Goal: Task Accomplishment & Management: Manage account settings

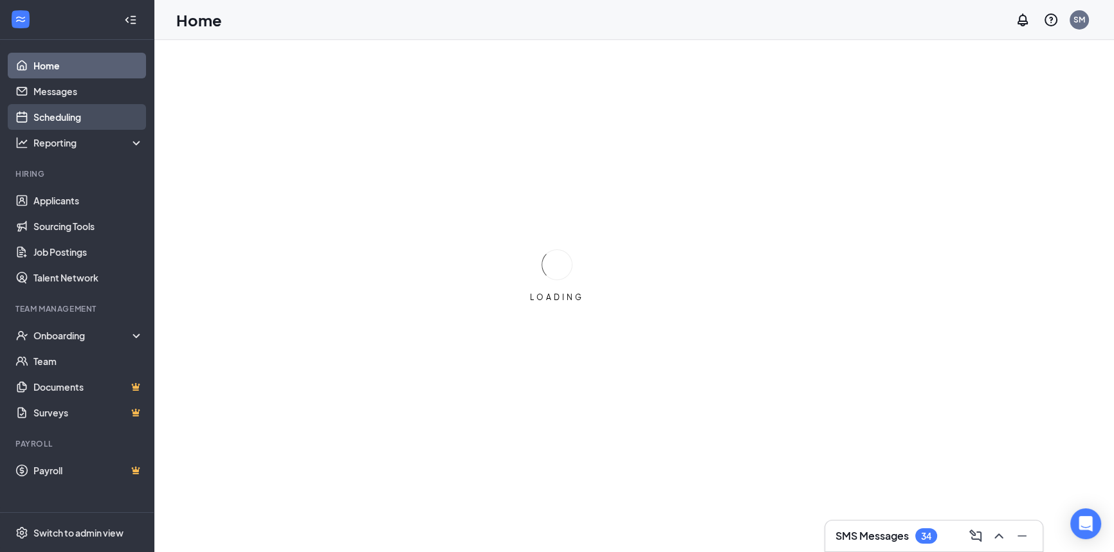
click at [64, 114] on link "Scheduling" at bounding box center [88, 117] width 110 height 26
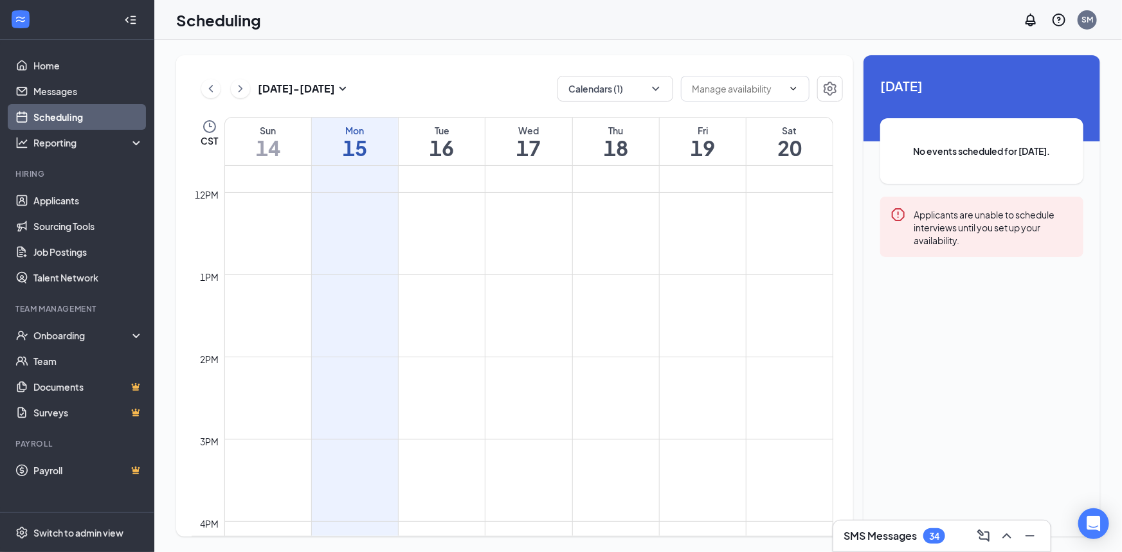
scroll to position [982, 0]
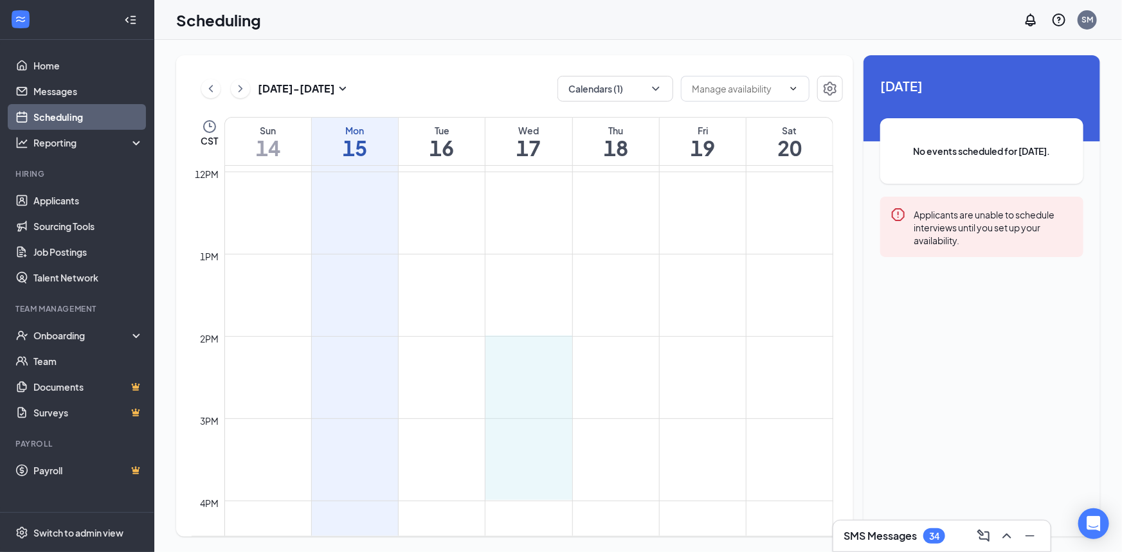
drag, startPoint x: 532, startPoint y: 338, endPoint x: 530, endPoint y: 495, distance: 156.9
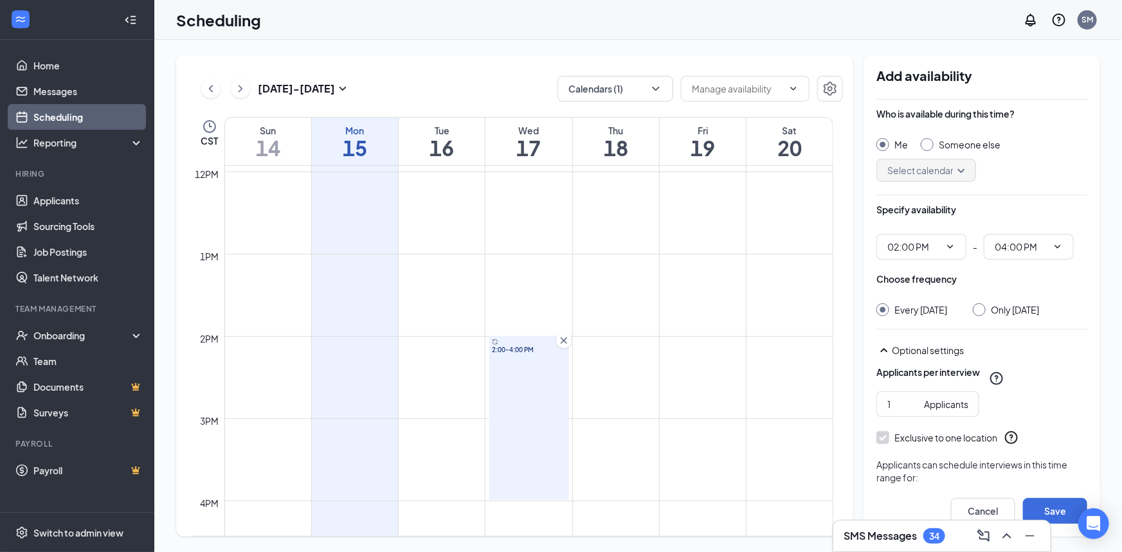
click at [982, 311] on input "Only [DATE]" at bounding box center [977, 307] width 9 height 9
radio input "true"
radio input "false"
click at [1045, 509] on button "Save" at bounding box center [1055, 511] width 64 height 26
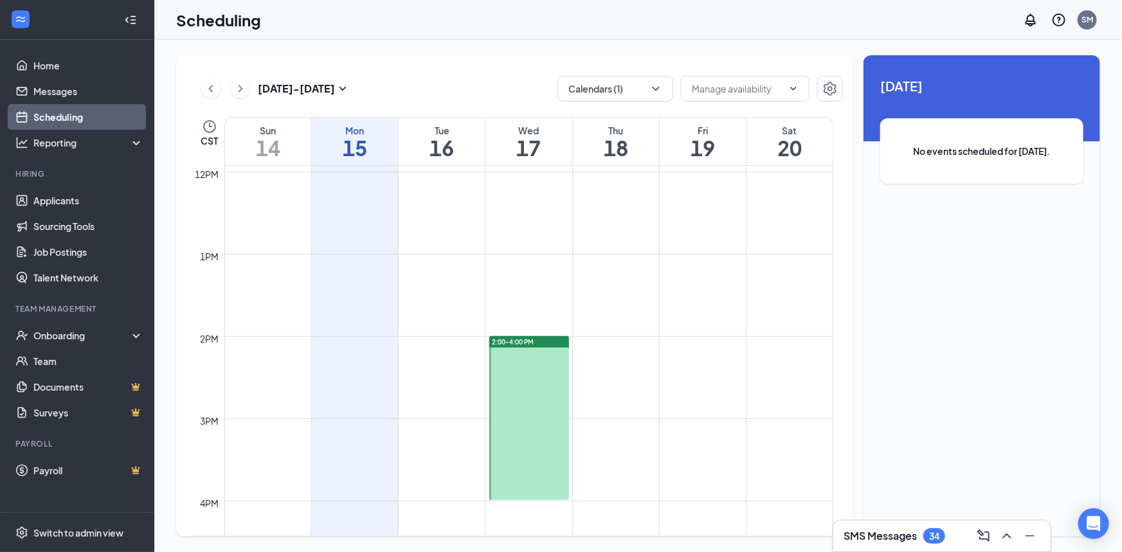
click at [617, 334] on td at bounding box center [528, 326] width 609 height 21
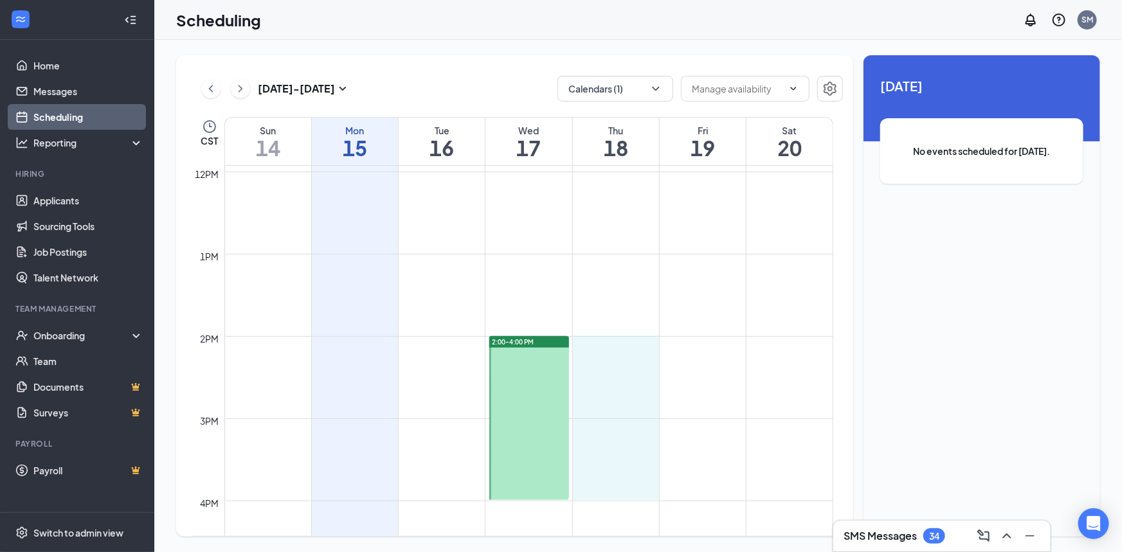
drag, startPoint x: 617, startPoint y: 336, endPoint x: 620, endPoint y: 489, distance: 153.1
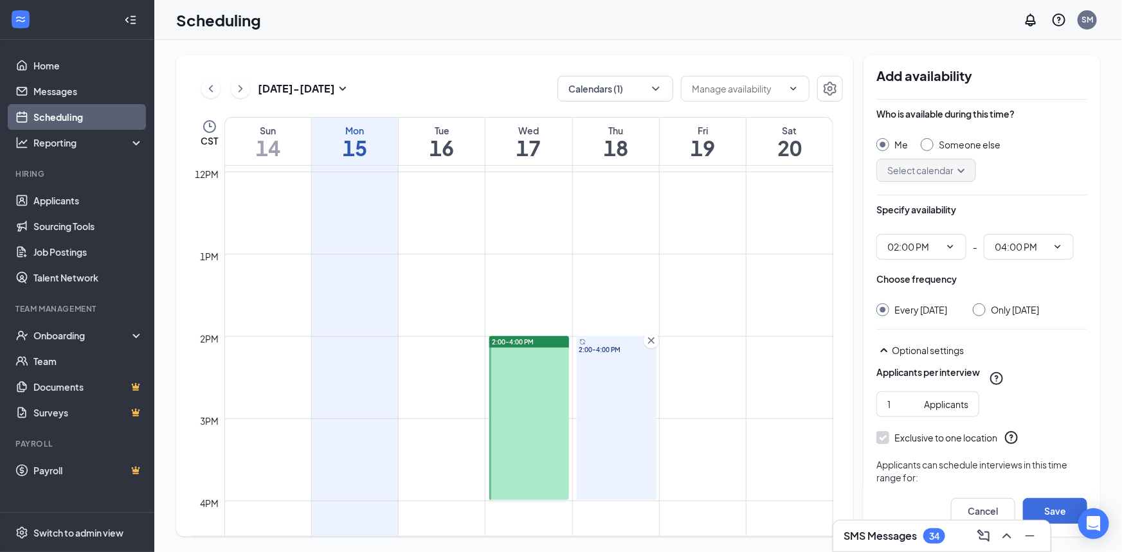
click at [982, 308] on input "Only [DATE]" at bounding box center [977, 307] width 9 height 9
radio input "true"
radio input "false"
click at [1051, 507] on button "Save" at bounding box center [1055, 511] width 64 height 26
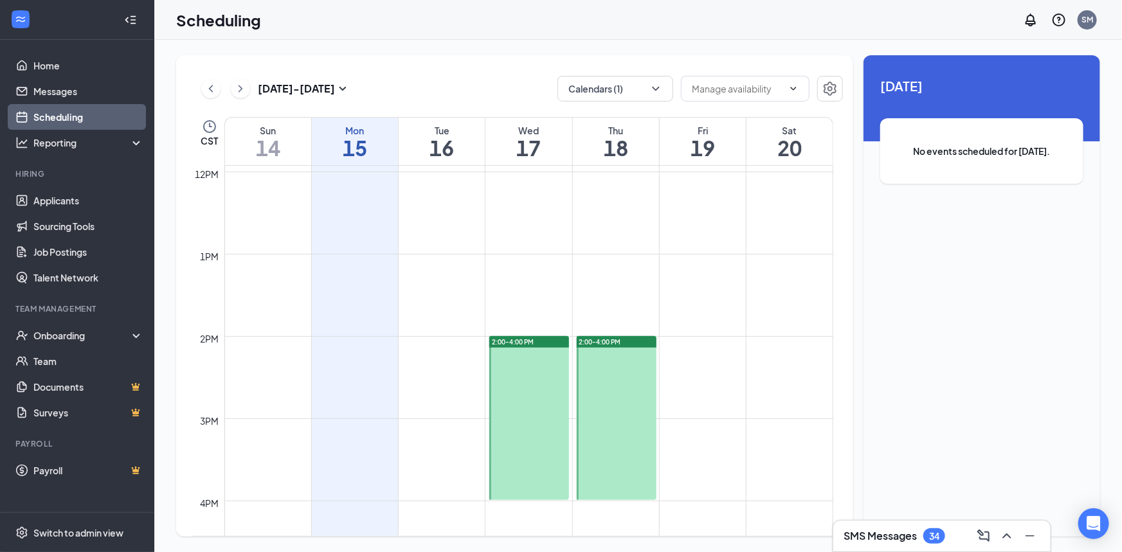
scroll to position [1040, 0]
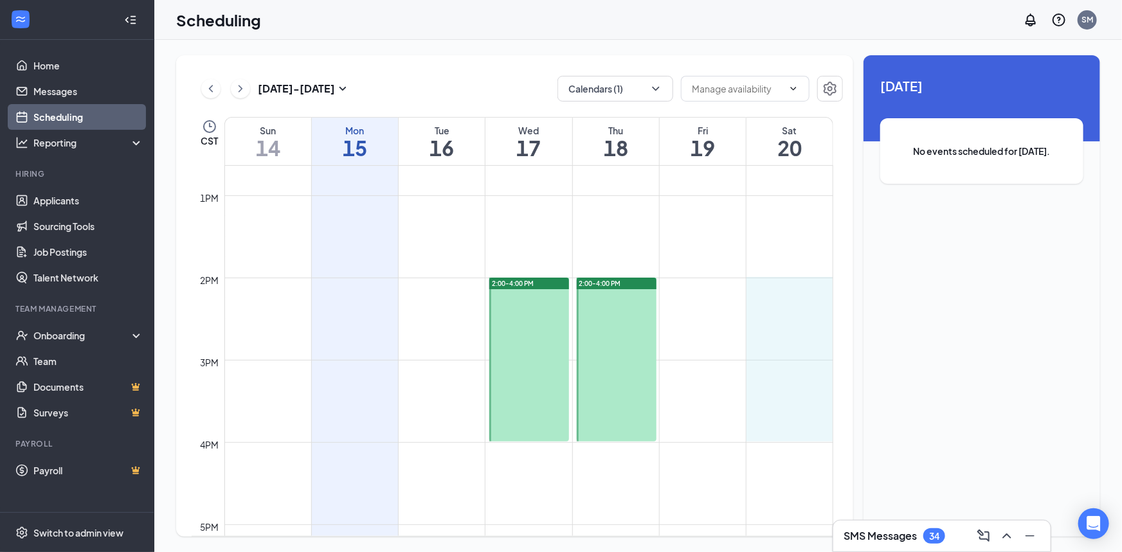
drag, startPoint x: 784, startPoint y: 278, endPoint x: 784, endPoint y: 432, distance: 153.7
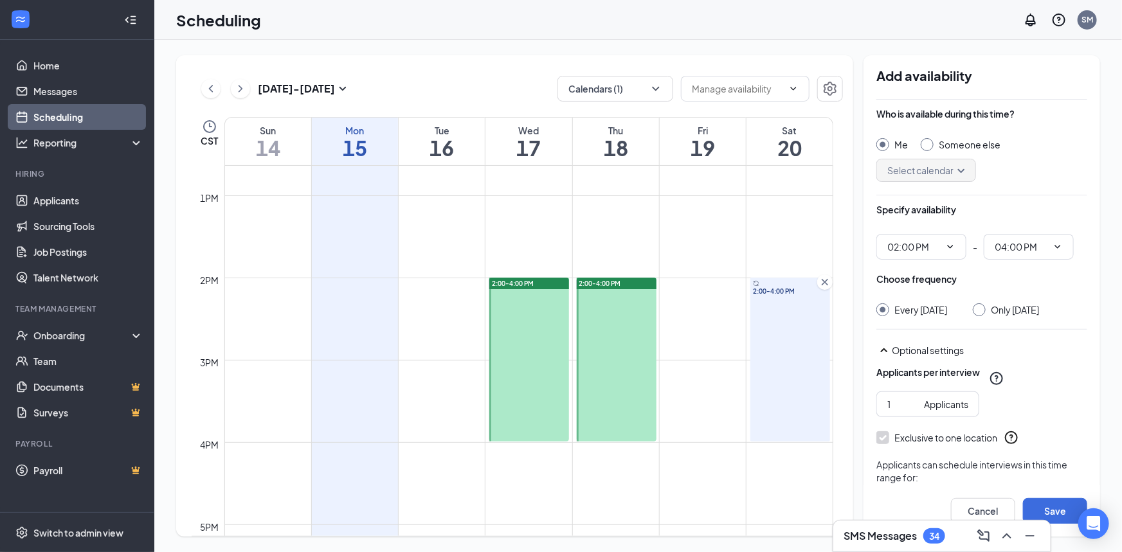
click at [982, 309] on input "Only [DATE]" at bounding box center [977, 307] width 9 height 9
radio input "true"
radio input "false"
click at [1059, 514] on button "Save" at bounding box center [1055, 511] width 64 height 26
